Goal: Information Seeking & Learning: Learn about a topic

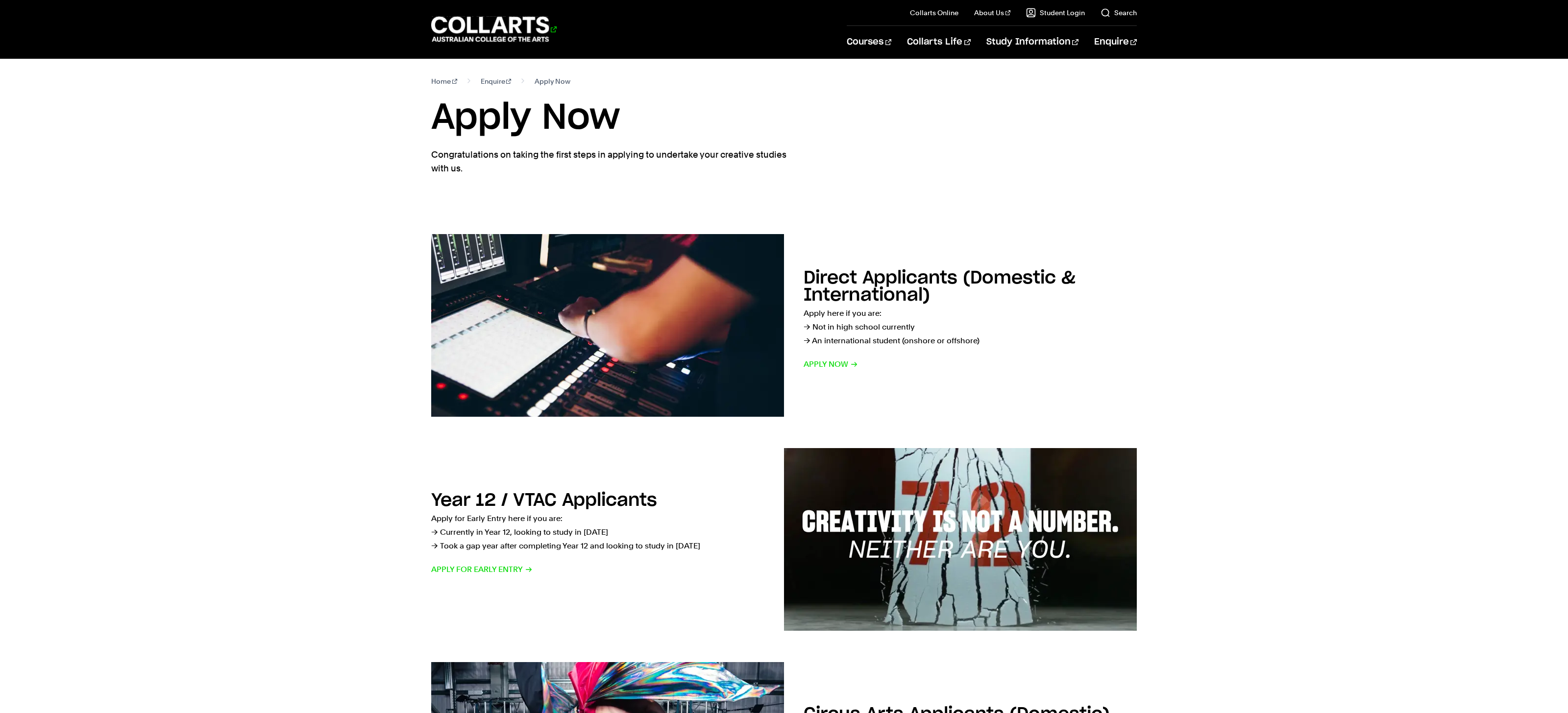
click at [531, 36] on 1 "Go to homepage" at bounding box center [490, 29] width 118 height 25
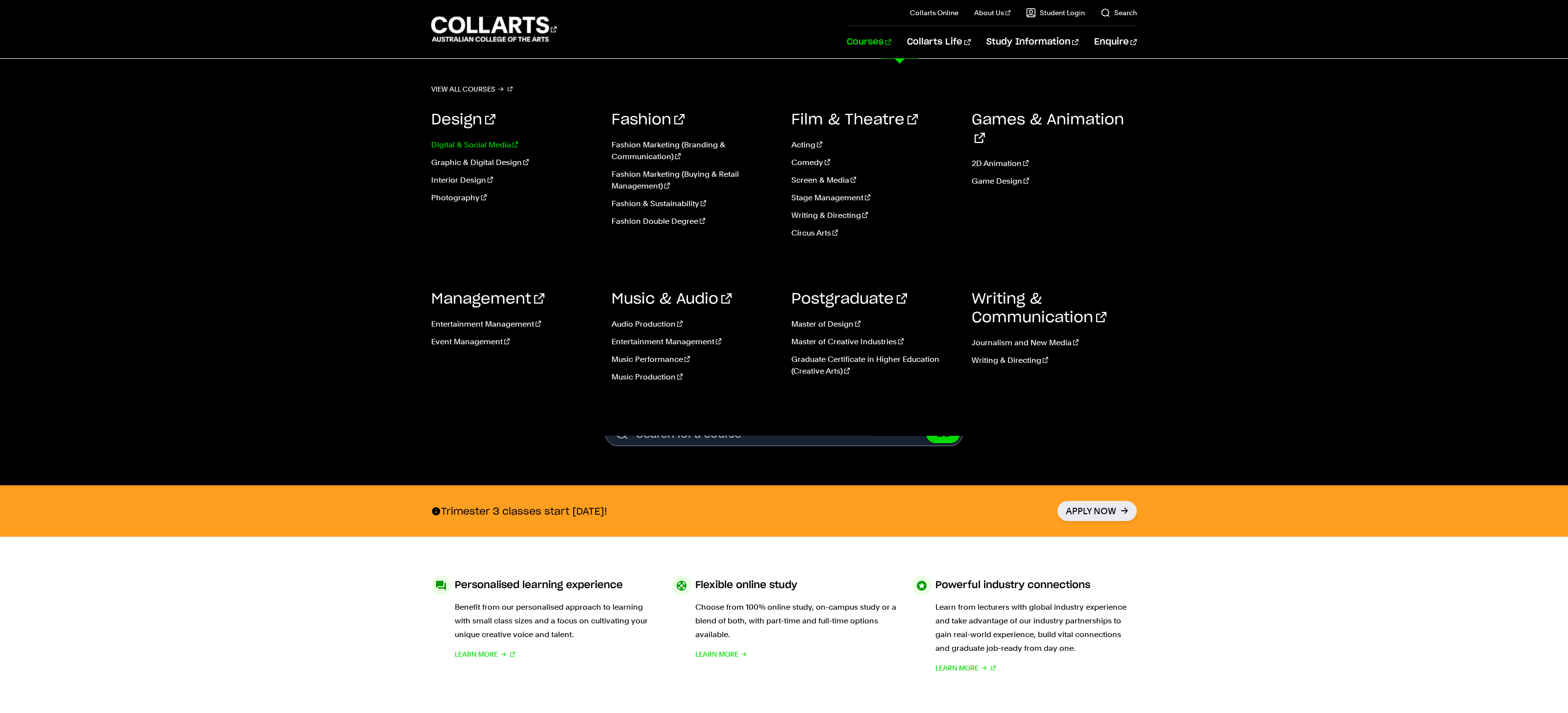
click at [482, 142] on link "Digital & Social Media" at bounding box center [513, 145] width 166 height 12
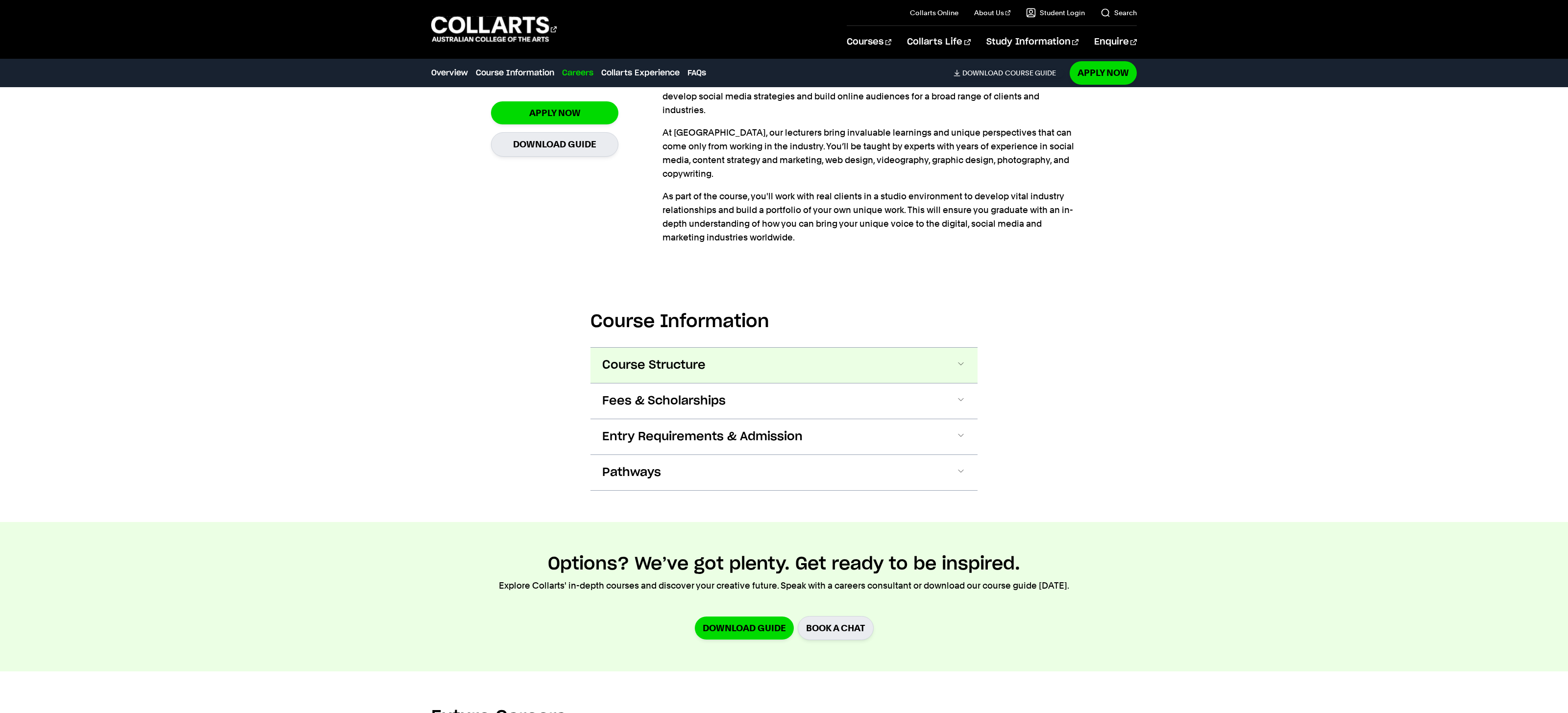
click at [644, 358] on span "Course Structure" at bounding box center [654, 365] width 103 height 16
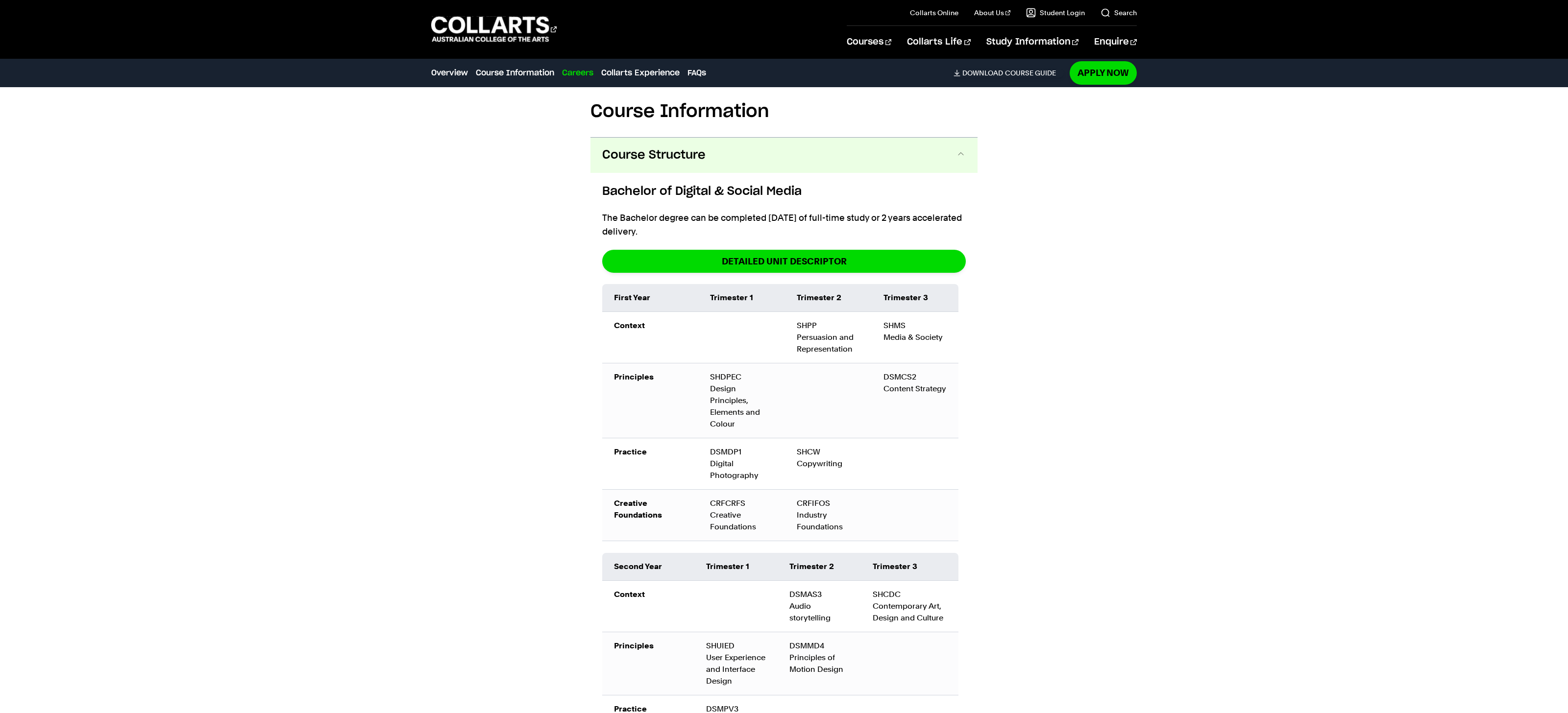
scroll to position [1007, 0]
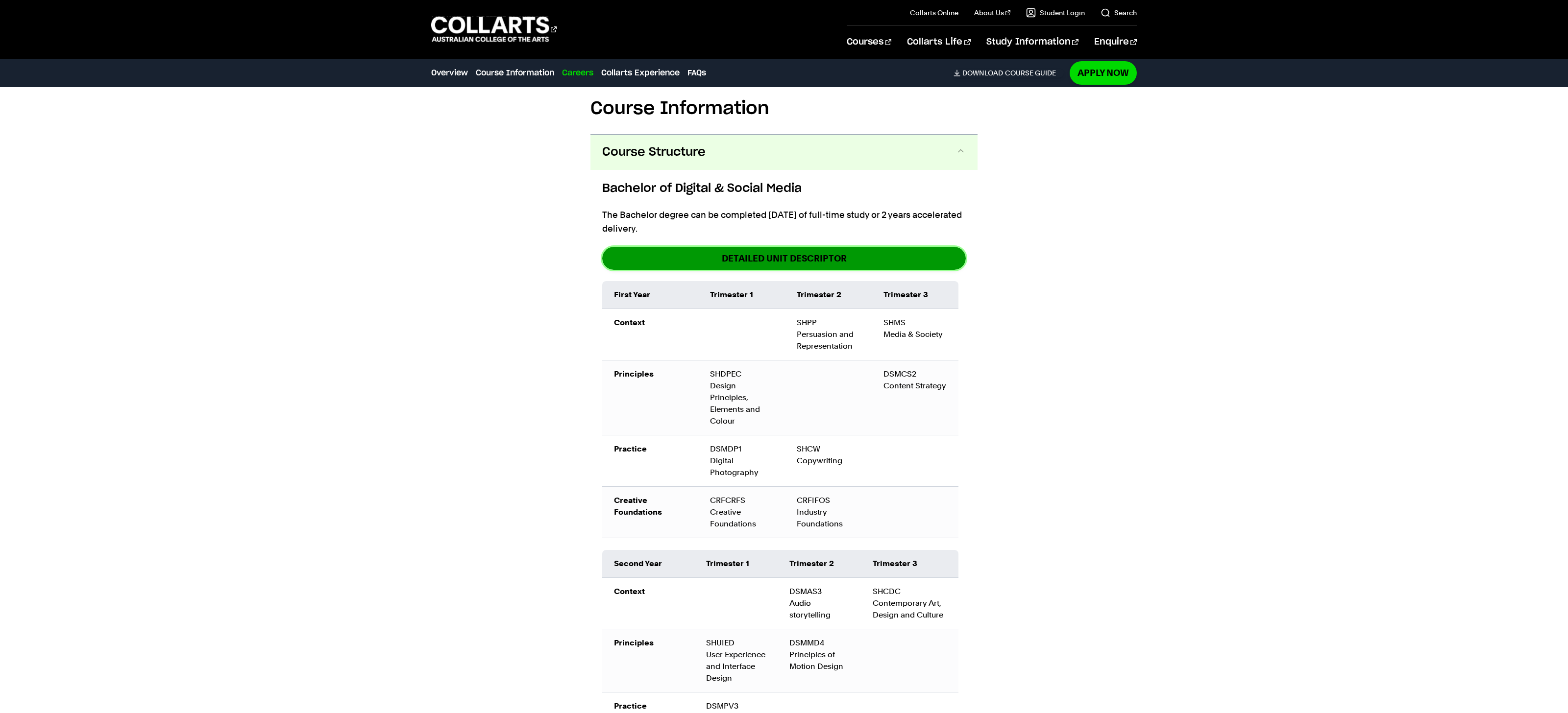
click at [801, 247] on link "DETAILED UNIT DESCRIPTOR" at bounding box center [784, 258] width 363 height 23
